Goal: Information Seeking & Learning: Learn about a topic

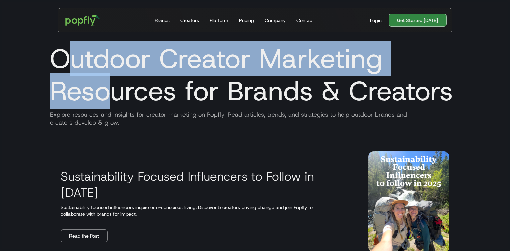
drag, startPoint x: 68, startPoint y: 62, endPoint x: 116, endPoint y: 102, distance: 63.3
click at [116, 102] on h1 "Outdoor Creator Marketing Resources for Brands & Creators" at bounding box center [255, 75] width 421 height 65
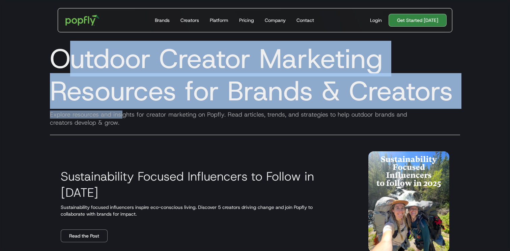
drag, startPoint x: 74, startPoint y: 64, endPoint x: 125, endPoint y: 117, distance: 72.6
click at [125, 117] on div "Outdoor Creator Marketing Resources for Brands & Creators Explore resources and…" at bounding box center [255, 90] width 432 height 108
click at [125, 117] on div "Explore resources and insights for creator marketing on Popfly. Read articles, …" at bounding box center [255, 119] width 421 height 16
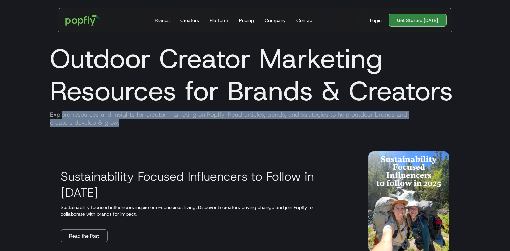
drag, startPoint x: 61, startPoint y: 113, endPoint x: 140, endPoint y: 130, distance: 80.1
click at [140, 130] on div "Outdoor Creator Marketing Resources for Brands & Creators Explore resources and…" at bounding box center [255, 90] width 432 height 108
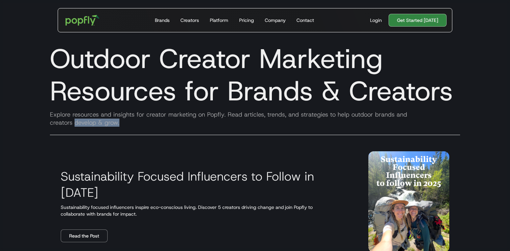
drag, startPoint x: 76, startPoint y: 119, endPoint x: 155, endPoint y: 130, distance: 80.1
click at [155, 130] on div "Outdoor Creator Marketing Resources for Brands & Creators Explore resources and…" at bounding box center [255, 90] width 432 height 108
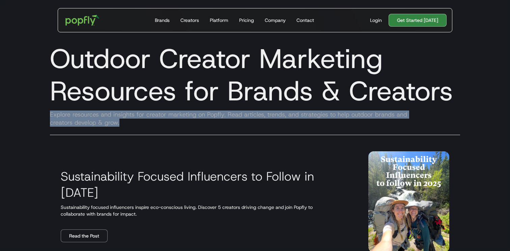
drag, startPoint x: 77, startPoint y: 109, endPoint x: 138, endPoint y: 122, distance: 62.0
click at [138, 122] on div "Outdoor Creator Marketing Resources for Brands & Creators Explore resources and…" at bounding box center [255, 90] width 432 height 108
click at [138, 122] on div "Explore resources and insights for creator marketing on Popfly. Read articles, …" at bounding box center [255, 119] width 421 height 16
drag, startPoint x: 86, startPoint y: 110, endPoint x: 155, endPoint y: 134, distance: 72.4
click at [155, 134] on div "Outdoor Creator Marketing Resources for Brands & Creators Explore resources and…" at bounding box center [255, 90] width 432 height 108
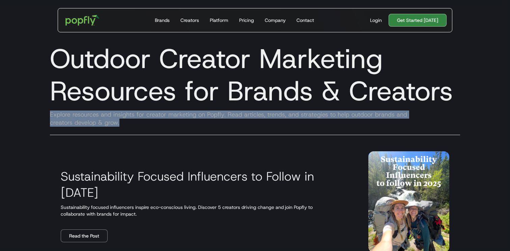
click at [155, 134] on div "Outdoor Creator Marketing Resources for Brands & Creators Explore resources and…" at bounding box center [255, 90] width 432 height 108
drag, startPoint x: 114, startPoint y: 117, endPoint x: 171, endPoint y: 127, distance: 58.1
click at [171, 126] on div "Explore resources and insights for creator marketing on Popfly. Read articles, …" at bounding box center [255, 119] width 421 height 16
click at [171, 127] on div "Explore resources and insights for creator marketing on Popfly. Read articles, …" at bounding box center [255, 119] width 421 height 16
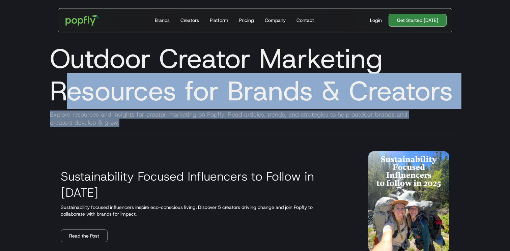
drag, startPoint x: 68, startPoint y: 104, endPoint x: 158, endPoint y: 128, distance: 93.2
click at [158, 127] on div "Outdoor Creator Marketing Resources for Brands & Creators Explore resources and…" at bounding box center [255, 90] width 432 height 108
click at [158, 128] on div "Outdoor Creator Marketing Resources for Brands & Creators Explore resources and…" at bounding box center [255, 90] width 432 height 108
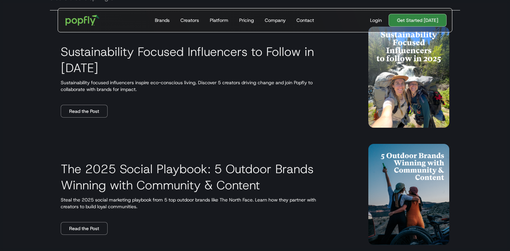
scroll to position [129, 0]
